Goal: Navigation & Orientation: Find specific page/section

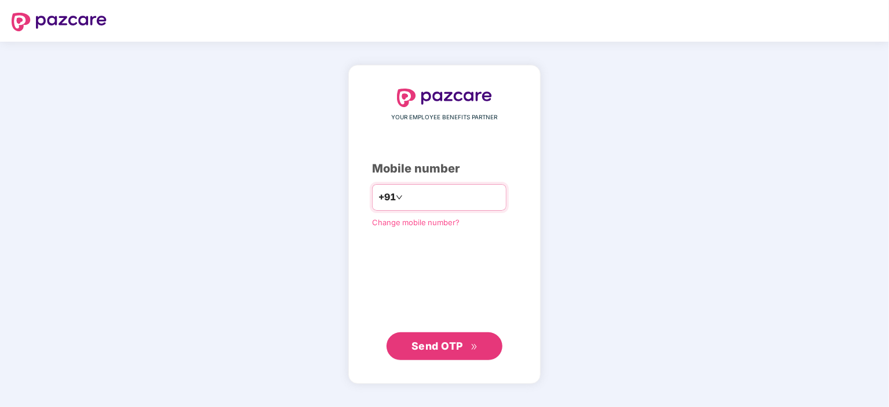
type input "**********"
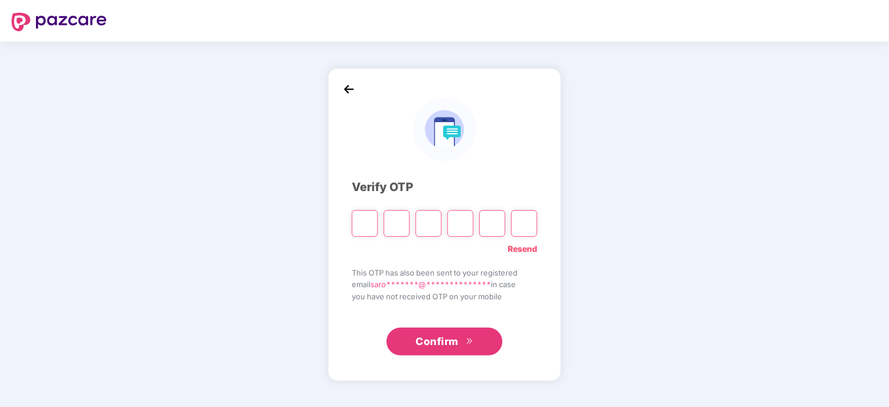
type input "*"
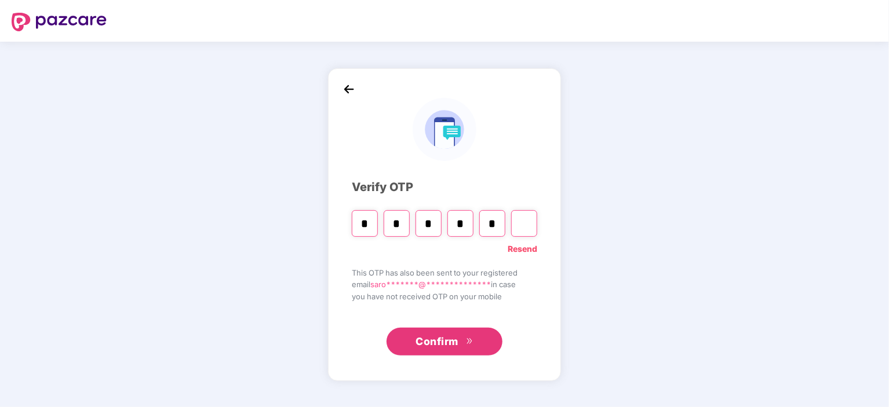
type input "*"
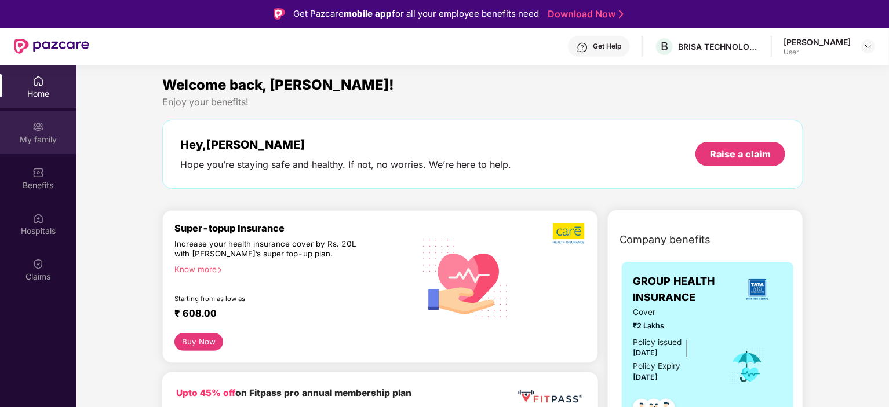
click at [23, 140] on div "My family" at bounding box center [38, 140] width 76 height 12
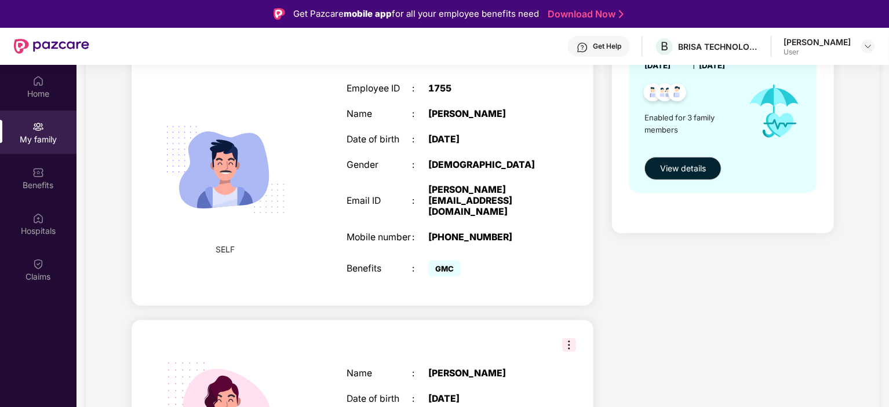
scroll to position [189, 0]
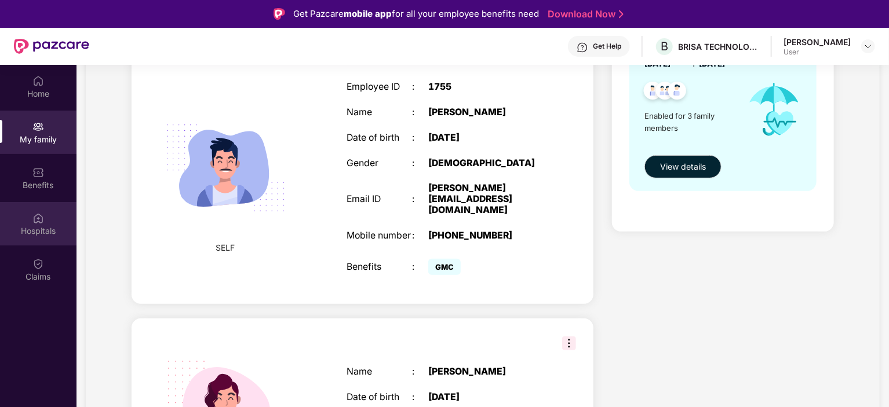
click at [67, 220] on div "Hospitals" at bounding box center [38, 223] width 76 height 43
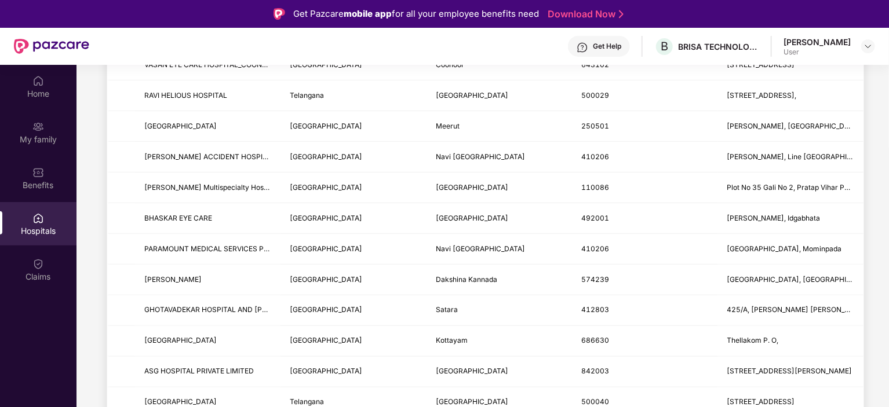
scroll to position [349, 0]
click at [517, 127] on td "Meerut" at bounding box center [498, 126] width 145 height 31
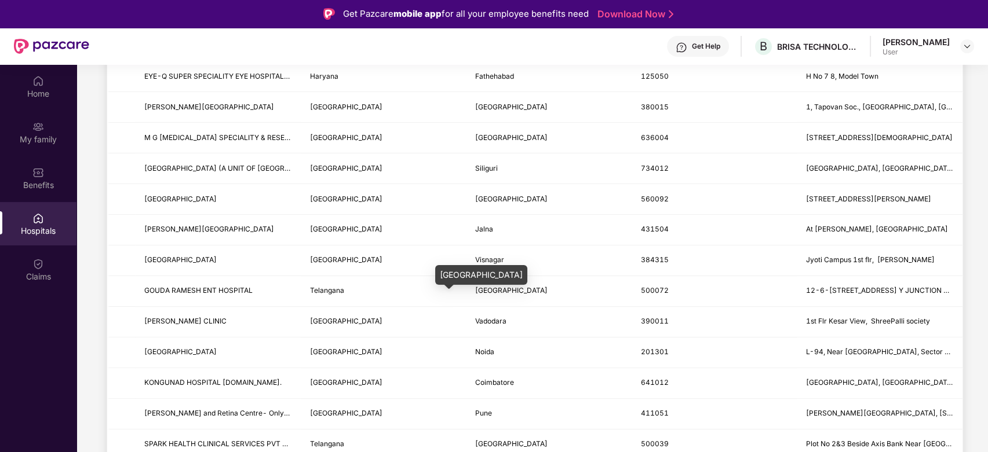
scroll to position [890, 0]
click at [461, 260] on td "[GEOGRAPHIC_DATA]" at bounding box center [384, 261] width 166 height 31
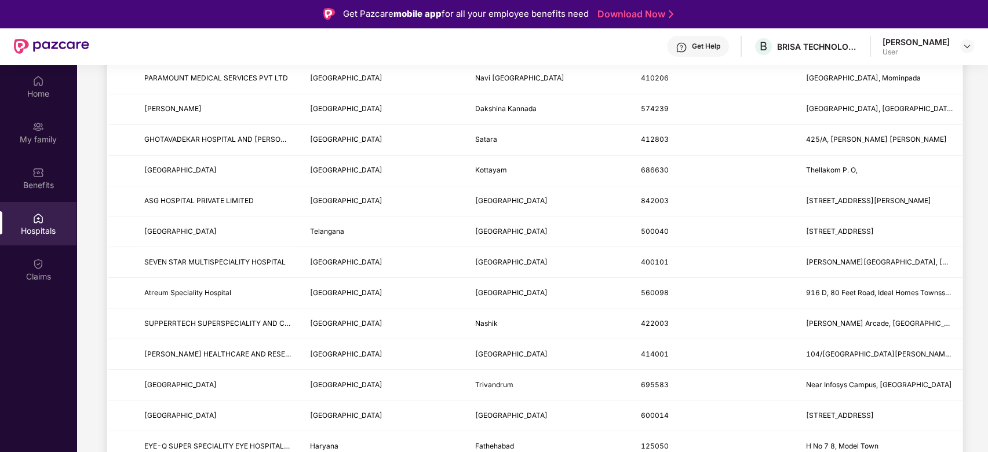
scroll to position [795, 0]
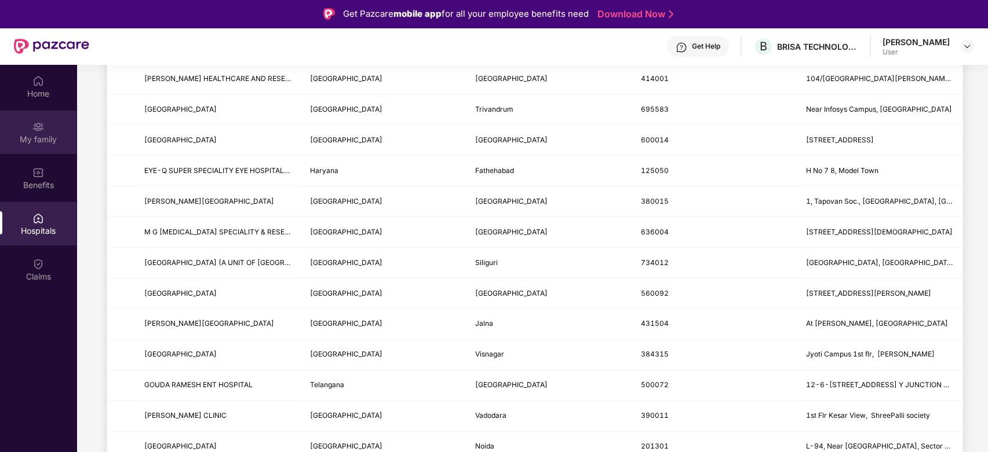
click at [14, 141] on div "My family" at bounding box center [38, 140] width 76 height 12
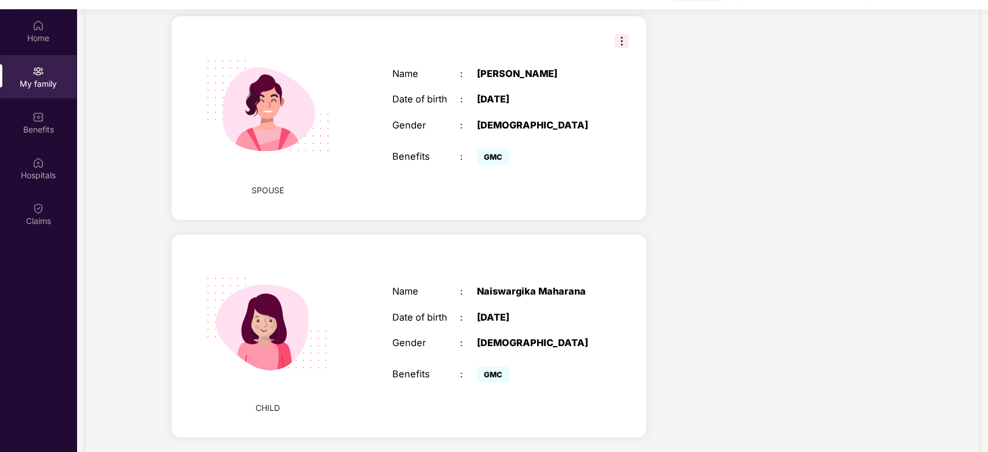
scroll to position [65, 0]
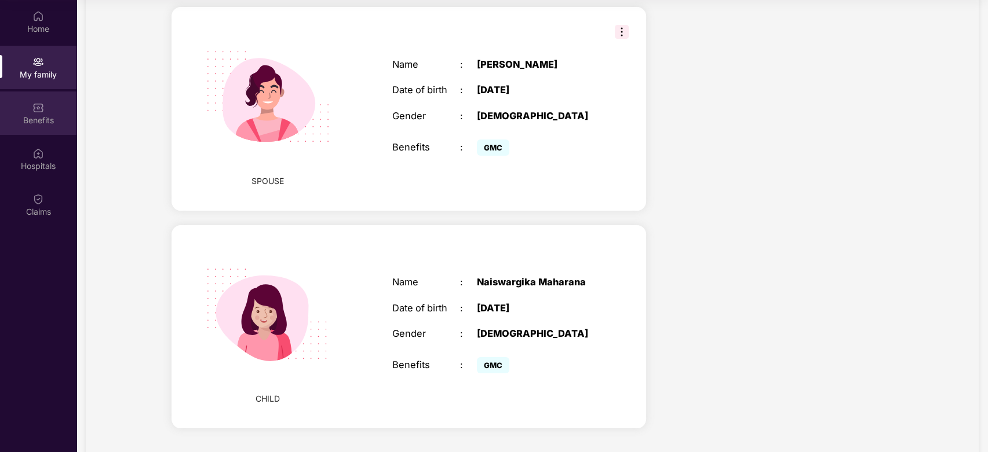
click at [37, 124] on div "Benefits" at bounding box center [38, 121] width 76 height 12
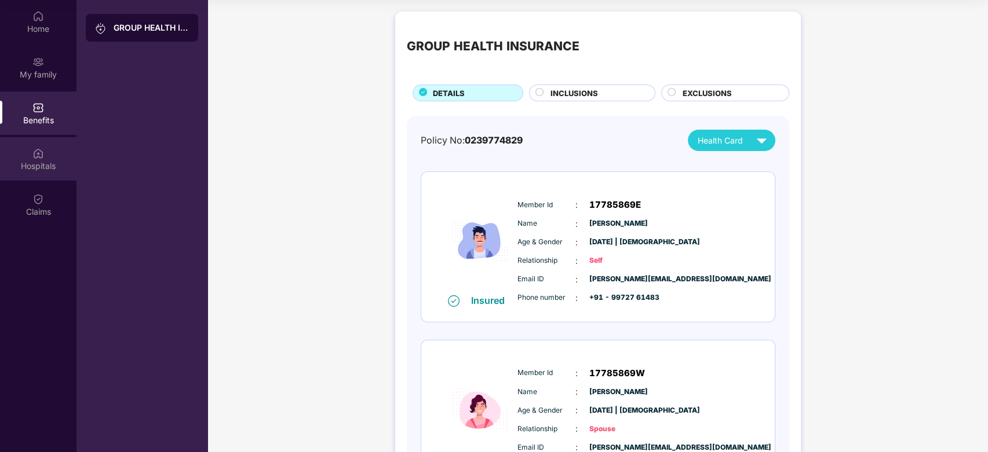
click at [34, 152] on img at bounding box center [38, 154] width 12 height 12
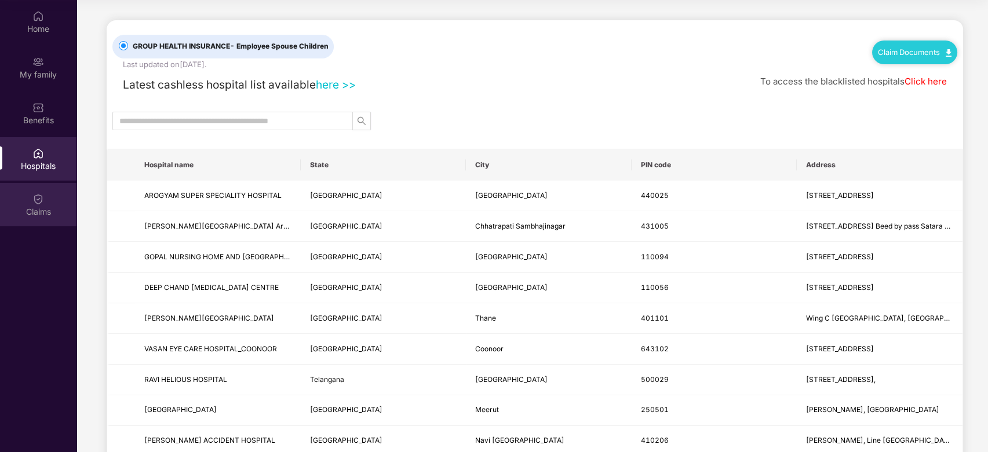
click at [24, 192] on div "Claims" at bounding box center [38, 204] width 76 height 43
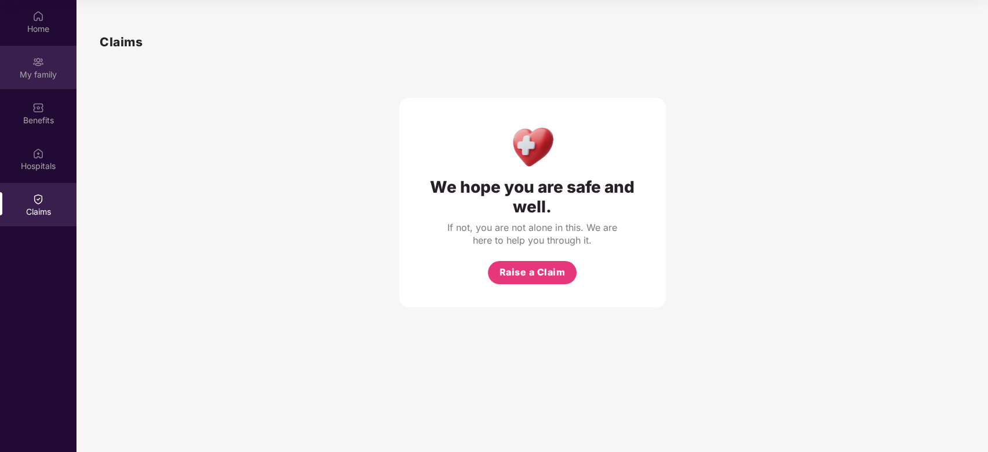
click at [30, 54] on div "My family" at bounding box center [38, 67] width 76 height 43
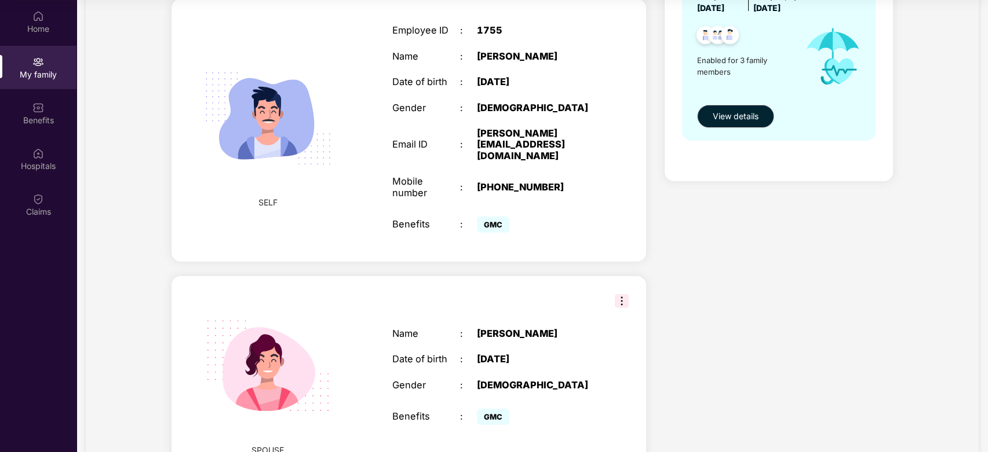
scroll to position [214, 0]
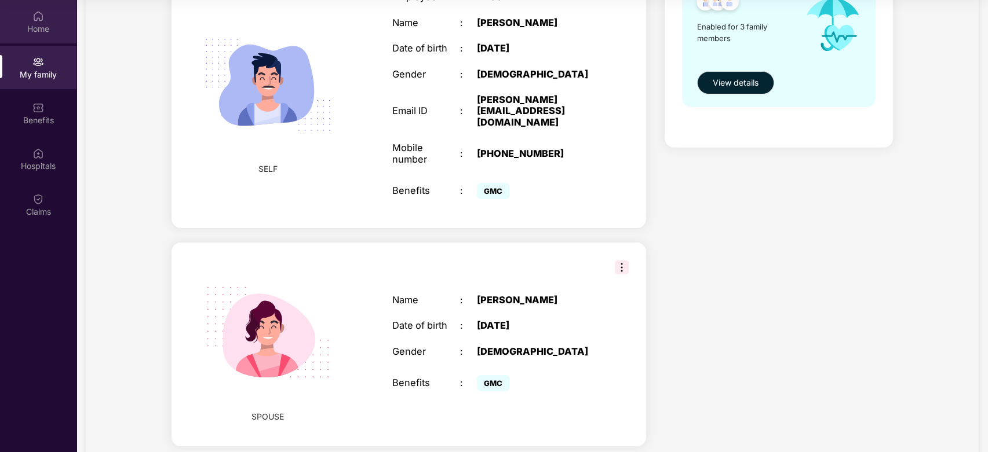
click at [13, 35] on div "Home" at bounding box center [38, 21] width 76 height 43
